Goal: Navigation & Orientation: Find specific page/section

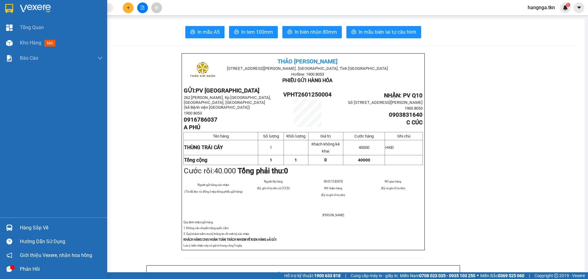
click at [17, 9] on div at bounding box center [53, 10] width 107 height 20
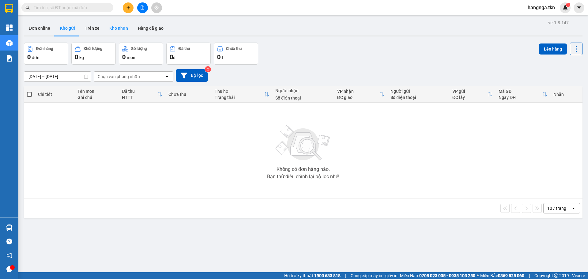
click at [117, 23] on button "Kho nhận" at bounding box center [118, 28] width 28 height 15
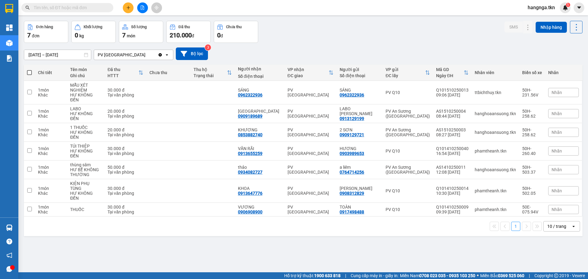
scroll to position [28, 0]
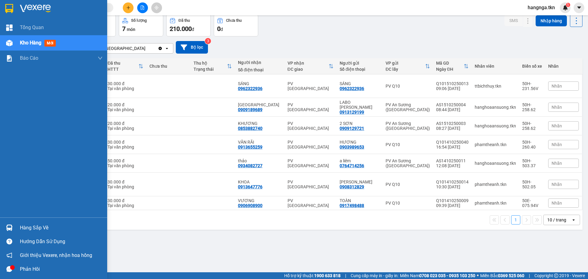
click at [28, 229] on div "Hàng sắp về" at bounding box center [61, 227] width 83 height 9
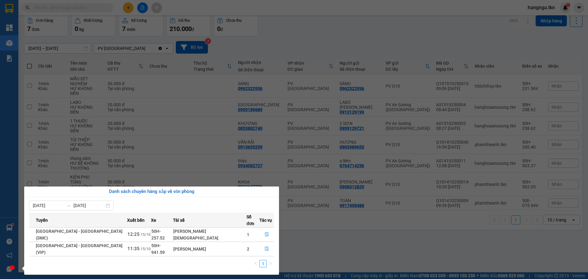
click at [324, 229] on section "Kết quả tìm kiếm ( 0 ) Bộ lọc No Data hangnga.tkn 1 Tổng Quan Kho hàng mới Báo …" at bounding box center [294, 139] width 588 height 279
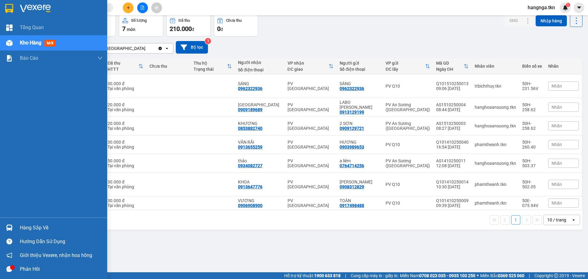
click at [26, 227] on div "Hàng sắp về" at bounding box center [61, 227] width 83 height 9
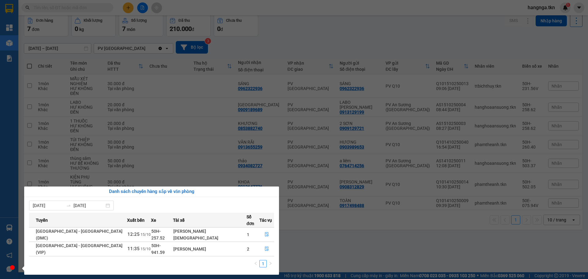
click at [332, 236] on section "Kết quả tìm kiếm ( 0 ) Bộ lọc No Data hangnga.tkn 1 Tổng Quan Kho hàng mới Báo …" at bounding box center [294, 139] width 588 height 279
